Goal: Task Accomplishment & Management: Manage account settings

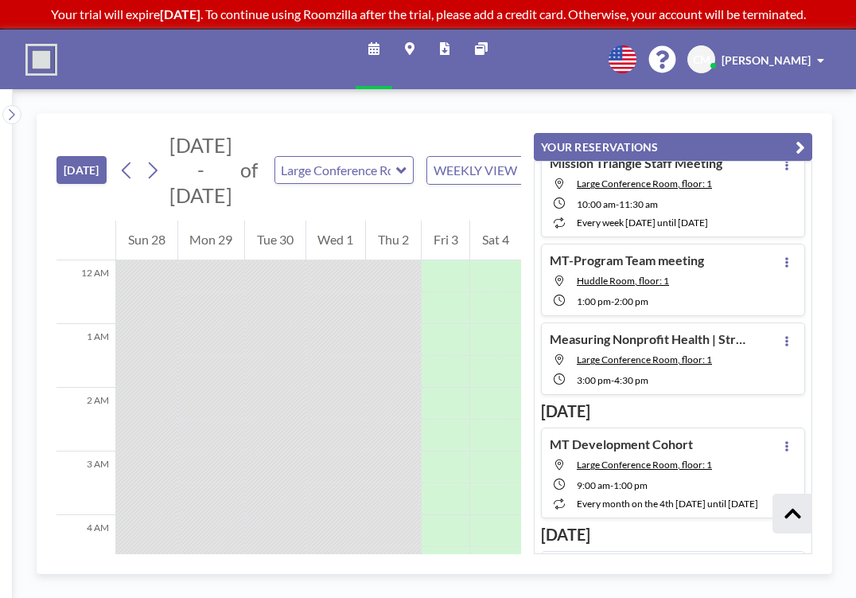
scroll to position [660, 0]
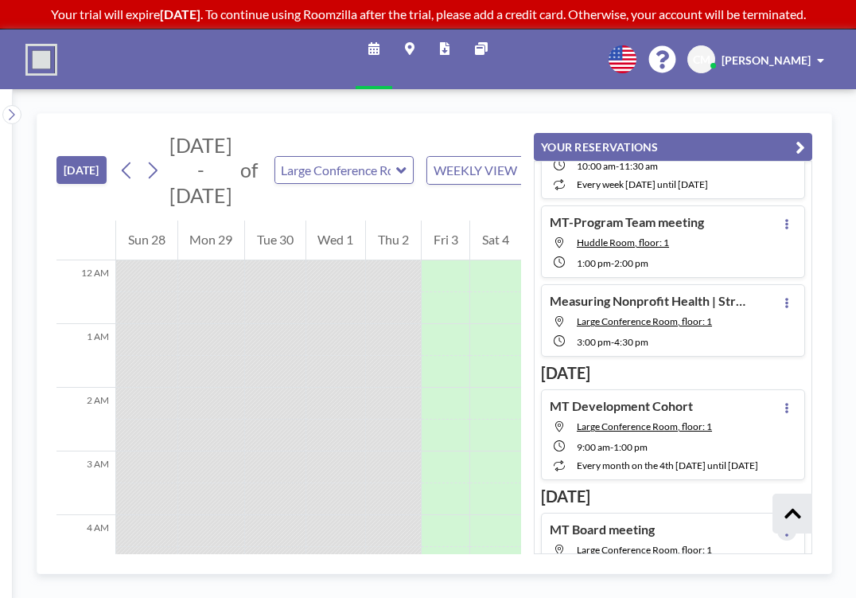
click at [789, 526] on icon at bounding box center [787, 531] width 6 height 10
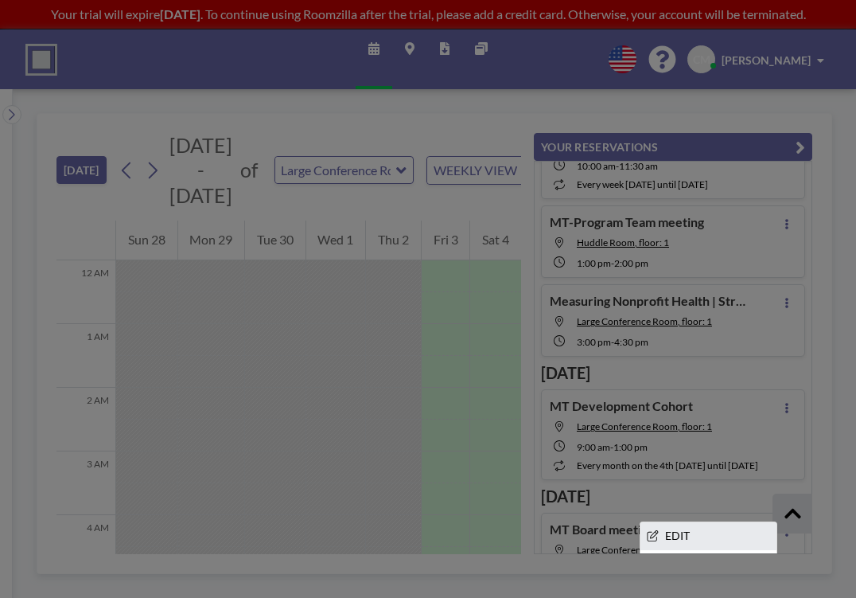
click at [709, 522] on li "EDIT" at bounding box center [709, 535] width 136 height 27
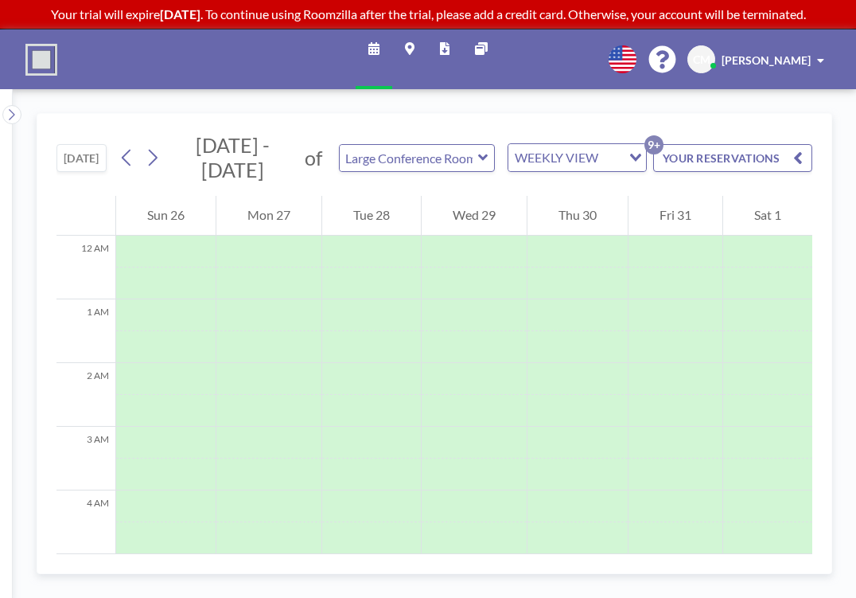
click at [478, 150] on icon at bounding box center [483, 158] width 10 height 16
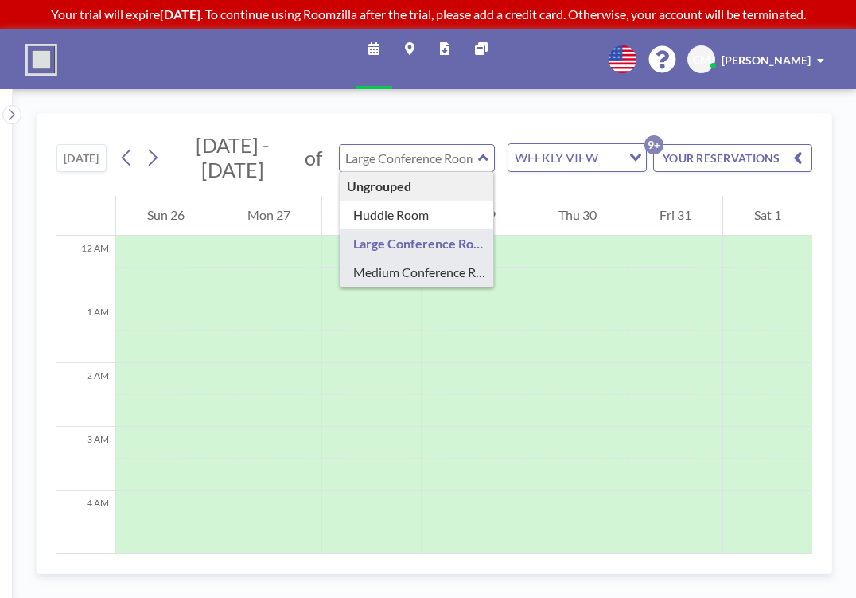
type input "Medium Conference Room"
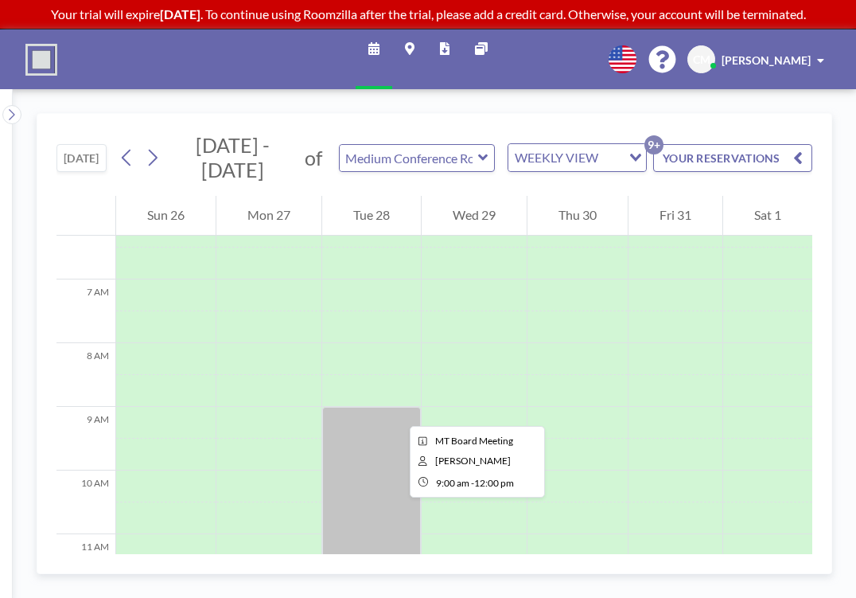
scroll to position [428, 0]
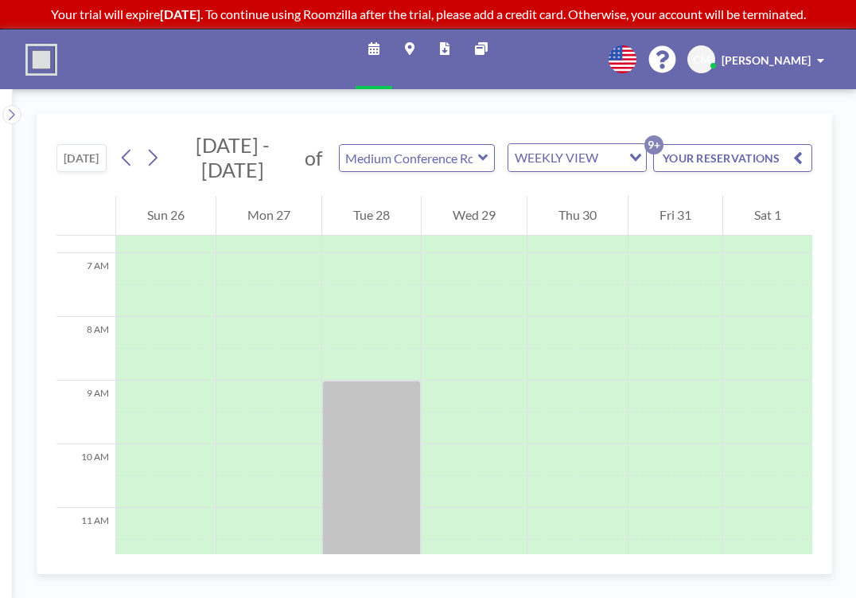
click at [647, 114] on div "TODAY Oct - Nov 2025 of Medium Conference Room WEEKLY VIEW Loading... YOUR RESE…" at bounding box center [434, 155] width 756 height 82
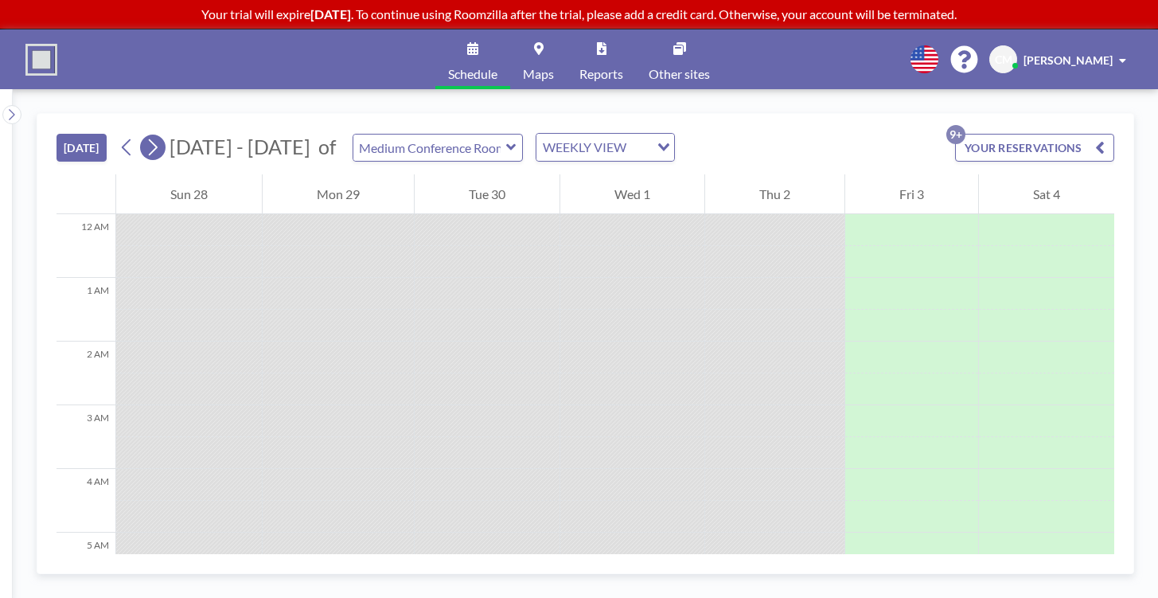
click at [149, 139] on icon at bounding box center [153, 147] width 9 height 17
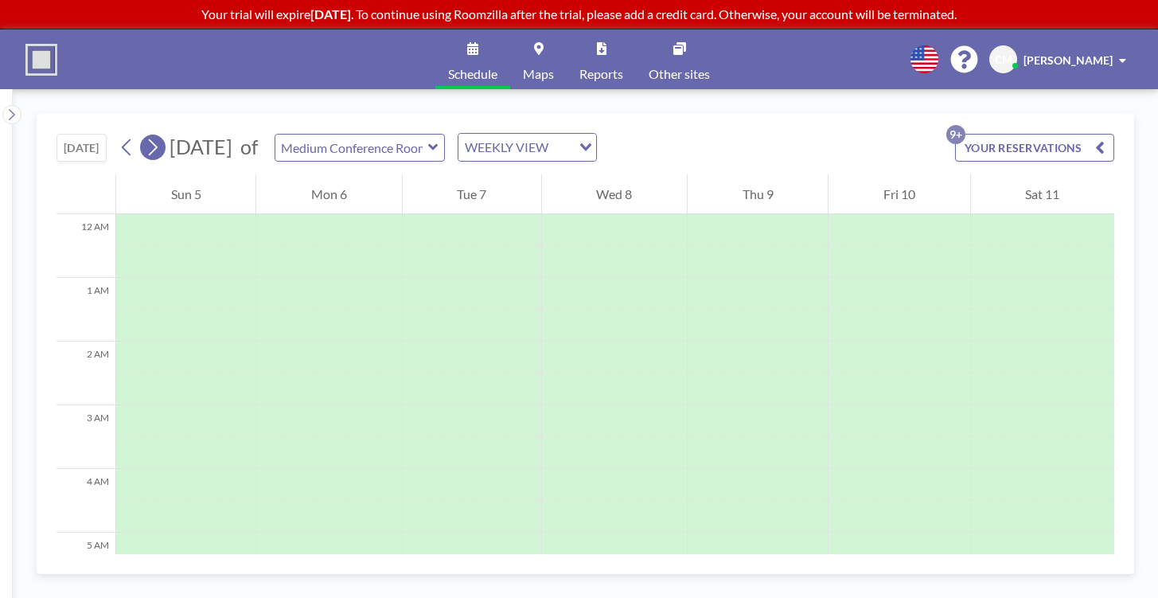
click at [149, 139] on icon at bounding box center [153, 147] width 9 height 17
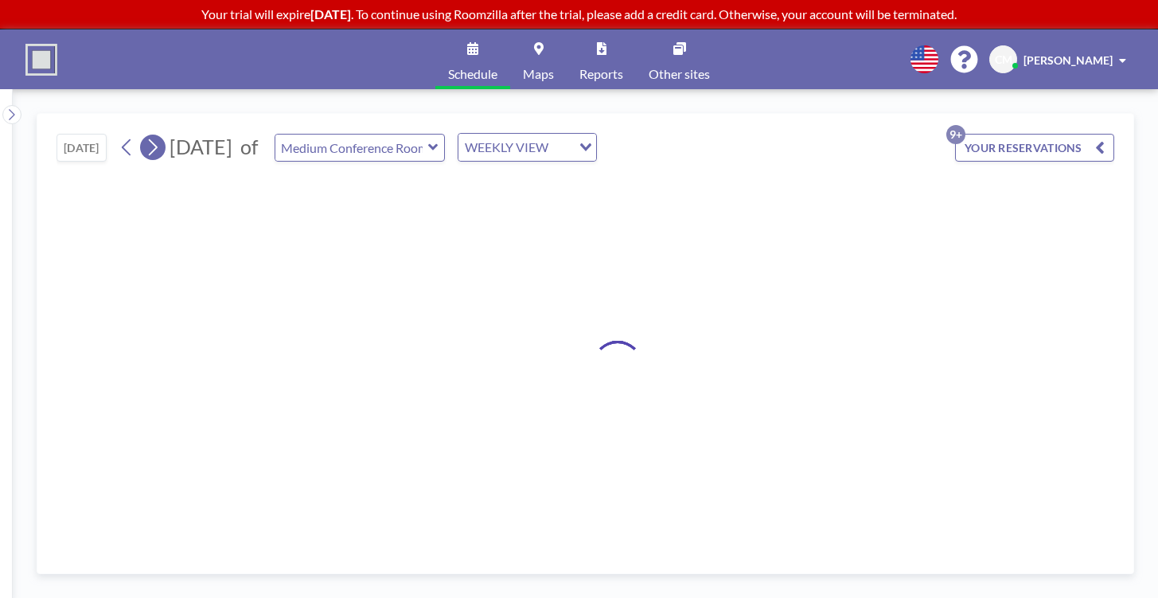
click at [149, 139] on icon at bounding box center [153, 147] width 9 height 17
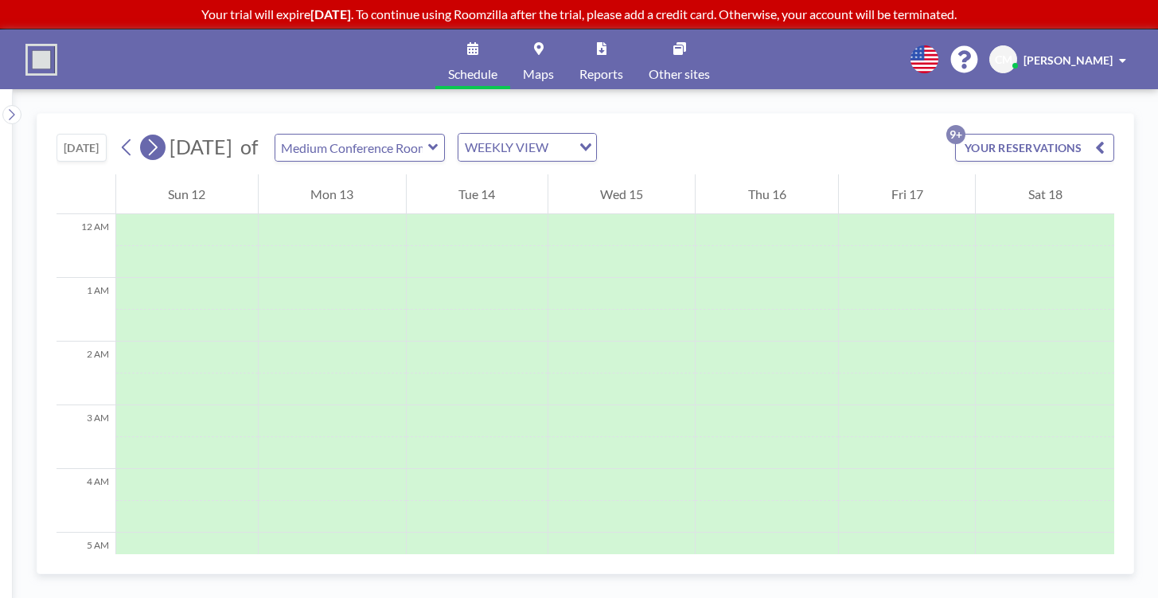
click at [149, 139] on icon at bounding box center [153, 147] width 9 height 17
click at [506, 144] on icon at bounding box center [511, 147] width 10 height 6
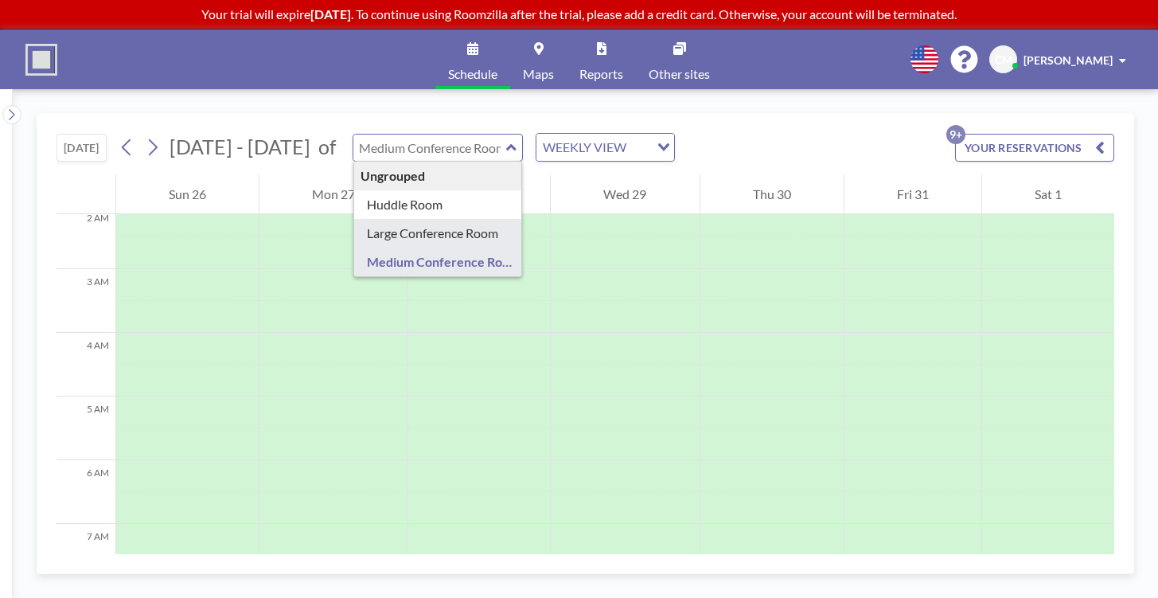
type input "Large Conference Room"
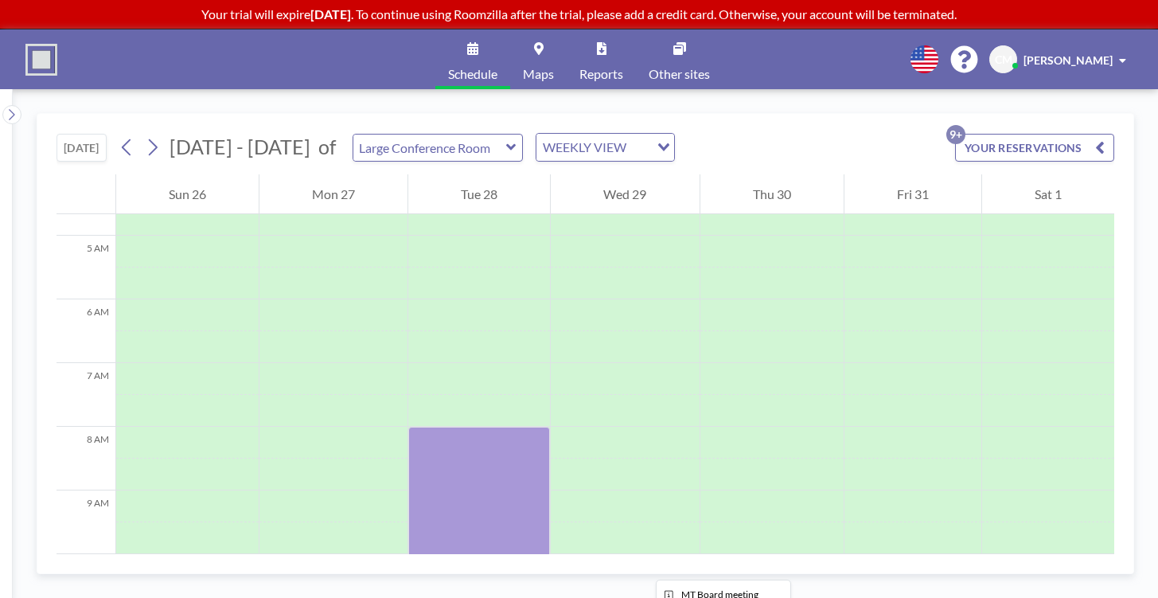
scroll to position [377, 0]
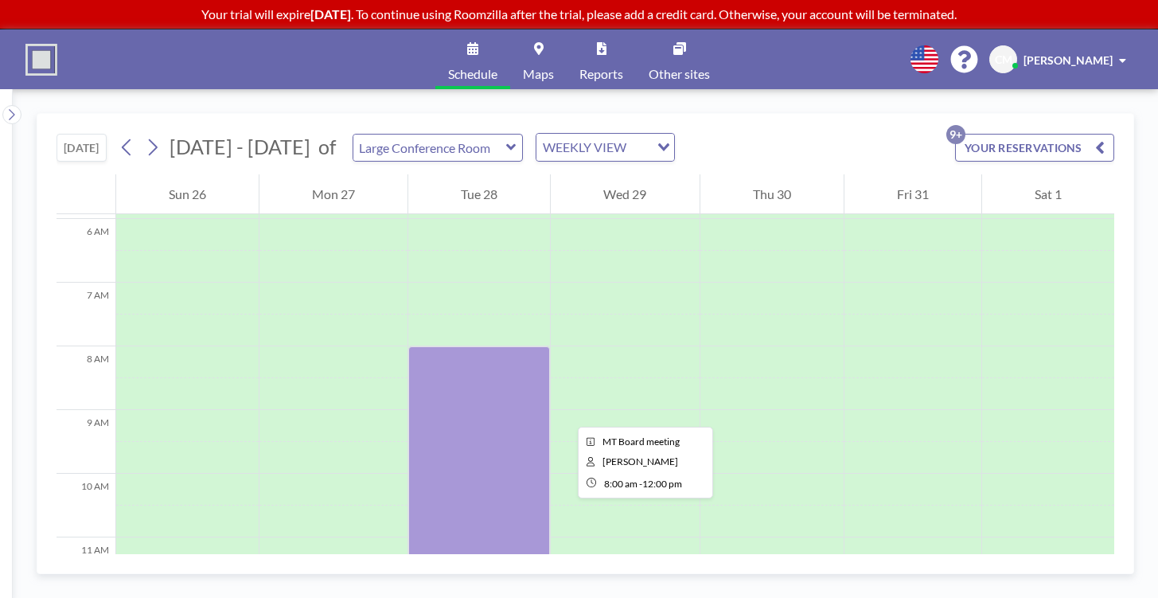
click at [453, 346] on div at bounding box center [479, 473] width 142 height 255
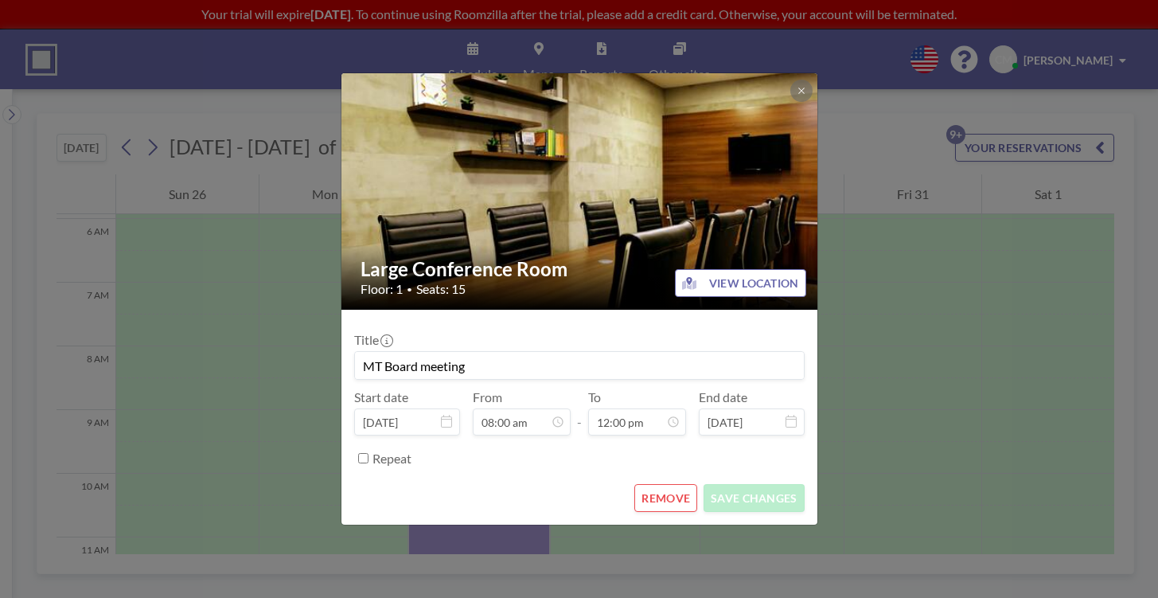
scroll to position [407, 0]
click at [659, 484] on button "REMOVE" at bounding box center [665, 498] width 63 height 28
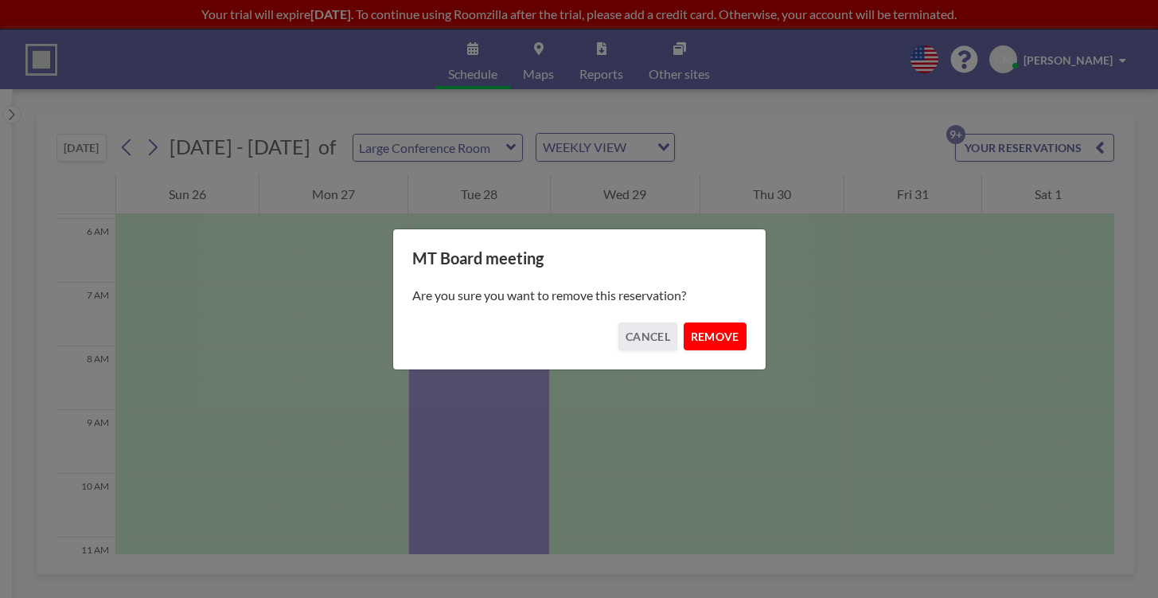
click at [707, 329] on button "REMOVE" at bounding box center [715, 336] width 63 height 28
